Goal: Find specific page/section: Find specific page/section

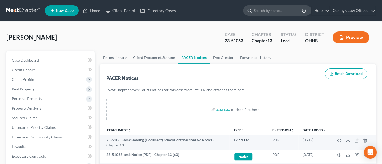
click at [271, 15] on form at bounding box center [277, 10] width 68 height 11
type input "[PERSON_NAME]"
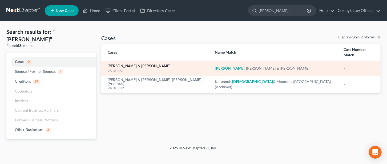
click at [130, 64] on link "[PERSON_NAME] & [PERSON_NAME]" at bounding box center [139, 66] width 63 height 4
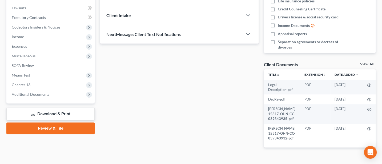
scroll to position [155, 0]
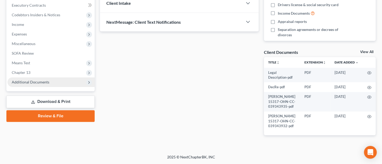
click at [30, 80] on span "Additional Documents" at bounding box center [31, 82] width 38 height 5
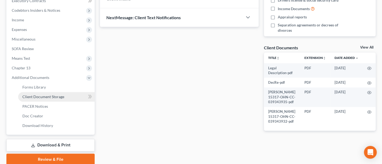
click at [41, 96] on span "Client Document Storage" at bounding box center [43, 96] width 42 height 5
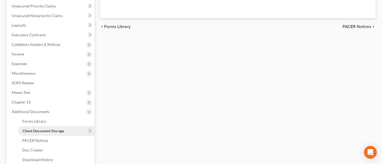
select select "5"
select select "16"
select select "22"
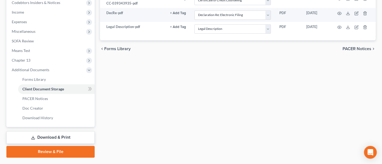
scroll to position [176, 0]
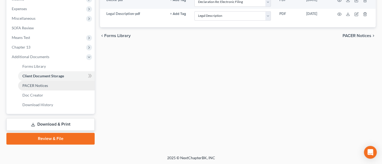
click at [33, 83] on span "PACER Notices" at bounding box center [35, 85] width 26 height 5
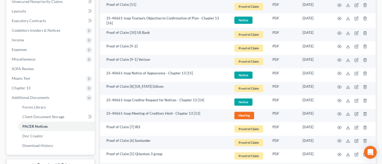
scroll to position [133, 0]
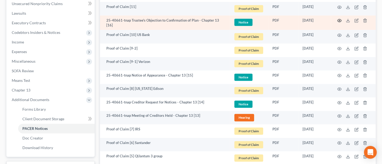
click at [339, 20] on circle "button" at bounding box center [338, 20] width 1 height 1
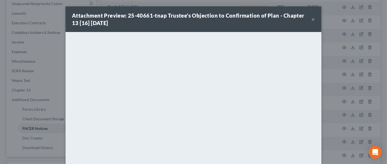
click at [312, 18] on button "×" at bounding box center [313, 19] width 4 height 6
